Goal: Register for event/course

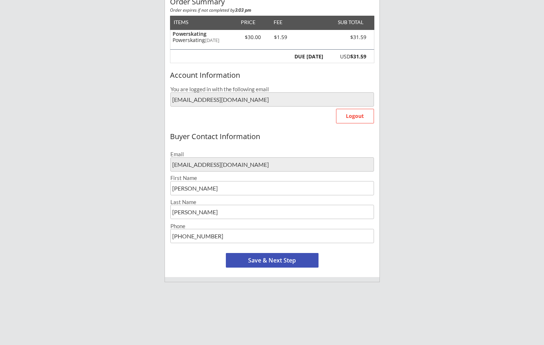
scroll to position [84, 0]
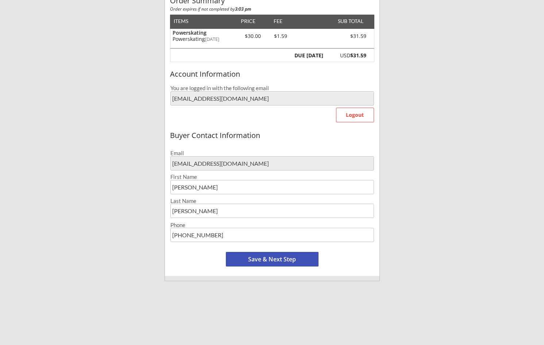
click at [292, 260] on button "Save & Next Step" at bounding box center [272, 259] width 93 height 15
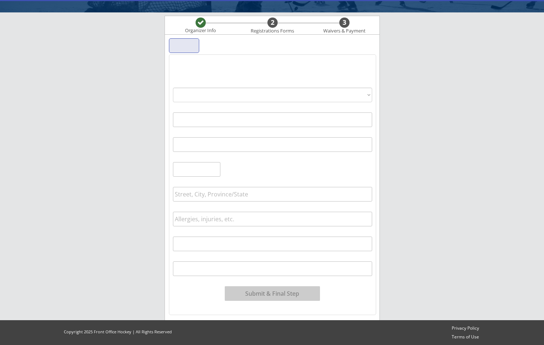
scroll to position [45, 0]
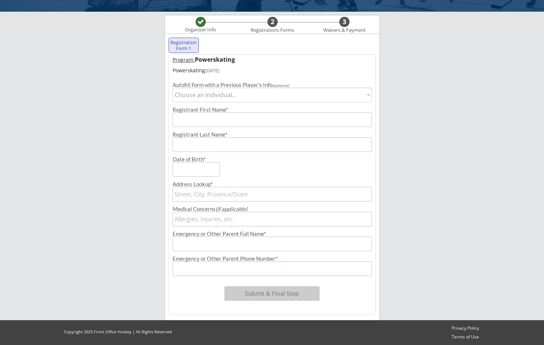
select select ""1348695171700984260__LOOKUP__1718077167305x200214546424266750""
type input "Easton"
type input "[PERSON_NAME]"
type input "[DATE]"
type input "[STREET_ADDRESS][PERSON_NAME]"
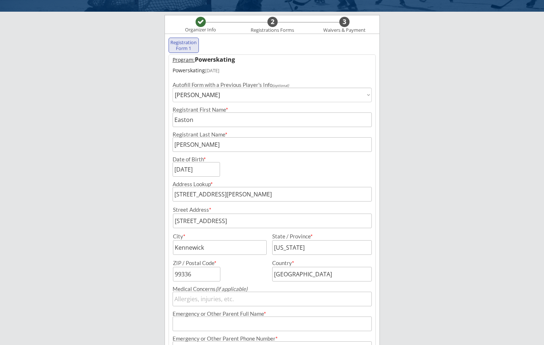
type input "N/A"
type input "[PERSON_NAME]"
type input "[PHONE_NUMBER]"
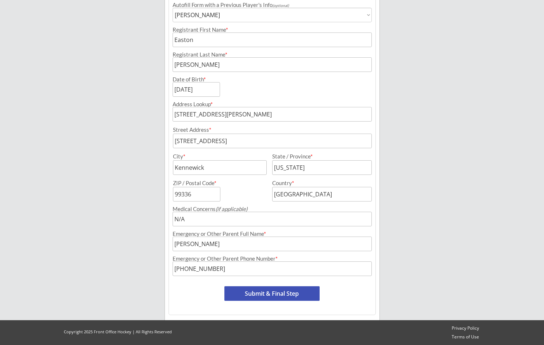
scroll to position [125, 0]
click at [260, 295] on button "Submit & Final Step" at bounding box center [271, 293] width 95 height 15
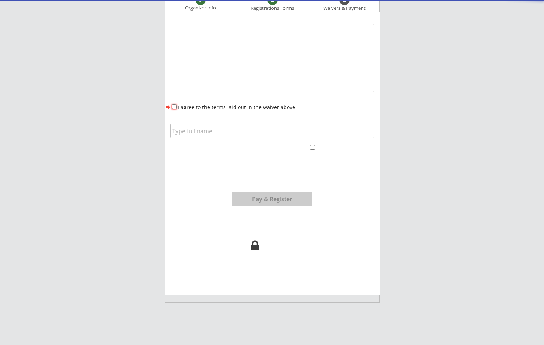
scroll to position [60, 0]
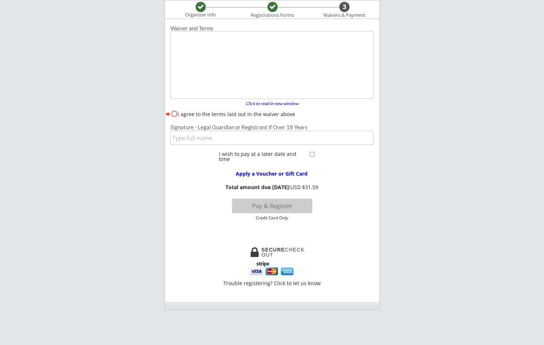
click at [175, 114] on input "I agree to the terms laid out in the waiver above" at bounding box center [174, 113] width 5 height 5
checkbox input "true"
click at [187, 135] on input "input" at bounding box center [271, 138] width 203 height 14
click at [309, 156] on div at bounding box center [312, 154] width 9 height 7
click at [310, 154] on input "checkbox" at bounding box center [312, 154] width 5 height 5
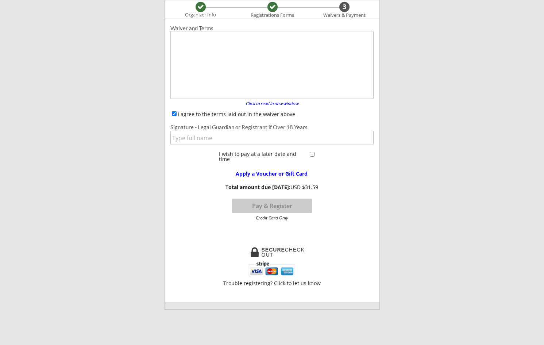
checkbox input "true"
click at [255, 139] on input "input" at bounding box center [271, 138] width 203 height 14
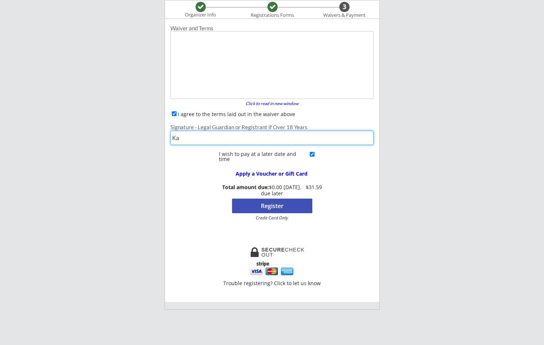
type input "[PERSON_NAME]"
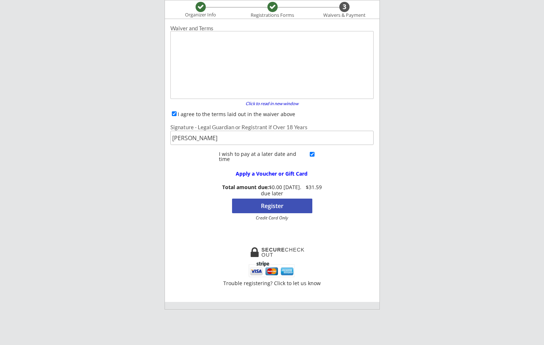
click at [288, 206] on button "Register" at bounding box center [272, 205] width 80 height 15
